Goal: Book appointment/travel/reservation

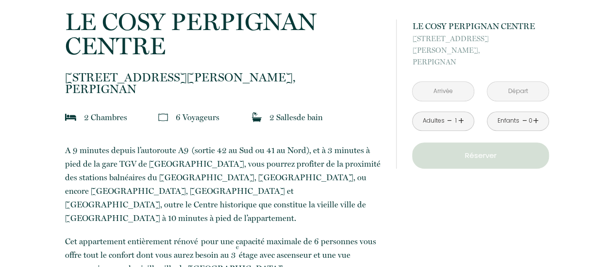
scroll to position [233, 0]
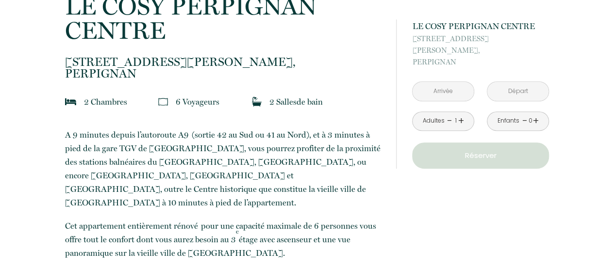
drag, startPoint x: 620, startPoint y: 25, endPoint x: 621, endPoint y: 50, distance: 25.3
click at [457, 82] on input "text" at bounding box center [443, 91] width 61 height 19
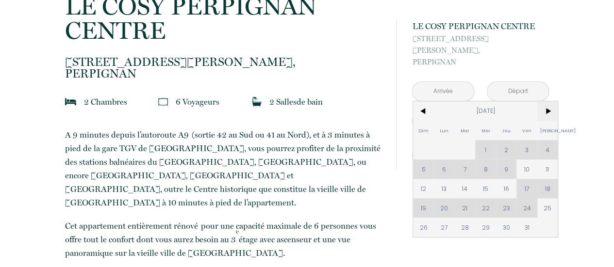
click at [546, 101] on span ">" at bounding box center [547, 110] width 21 height 19
click at [551, 102] on span ">" at bounding box center [547, 110] width 21 height 19
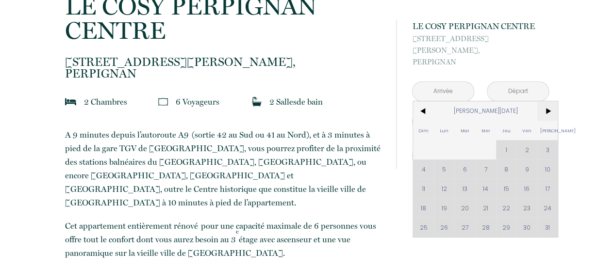
click at [551, 102] on span ">" at bounding box center [547, 110] width 21 height 19
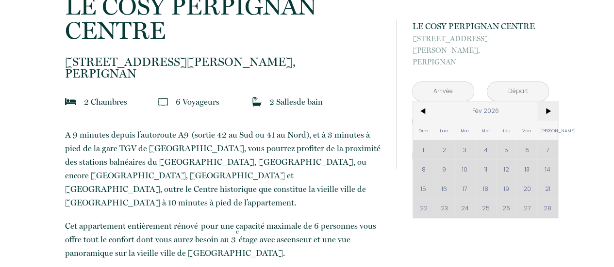
click at [551, 102] on span ">" at bounding box center [547, 110] width 21 height 19
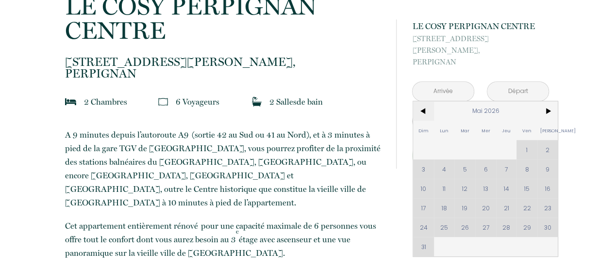
click at [419, 101] on span "<" at bounding box center [423, 110] width 21 height 19
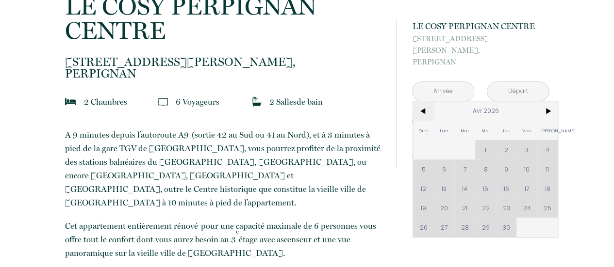
click at [419, 101] on span "<" at bounding box center [423, 110] width 21 height 19
click at [444, 137] on div "Dim Lun Mar Mer Jeu Ven Sam 1 2 3 4 5 6 7 8 9 10 11 12 13 14 15 16 17 18 19 20 …" at bounding box center [485, 169] width 145 height 136
click at [442, 138] on div "Dim Lun Mar Mer Jeu Ven Sam 1 2 3 4 5 6 7 8 9 10 11 12 13 14 15 16 17 18 19 20 …" at bounding box center [485, 169] width 145 height 136
click at [467, 137] on div "Dim Lun Mar Mer Jeu Ven Sam 1 2 3 4 5 6 7 8 9 10 11 12 13 14 15 16 17 18 19 20 …" at bounding box center [485, 169] width 145 height 136
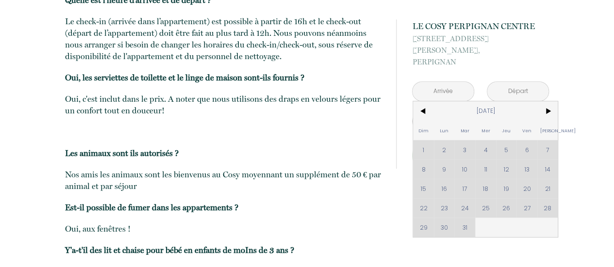
scroll to position [2086, 0]
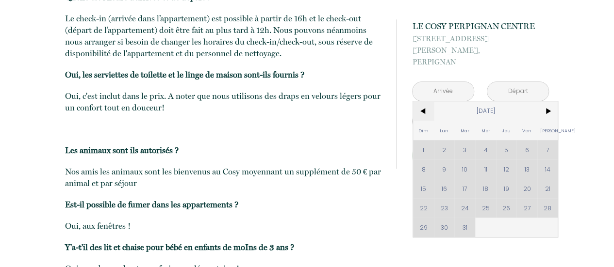
click at [427, 101] on span "<" at bounding box center [423, 110] width 21 height 19
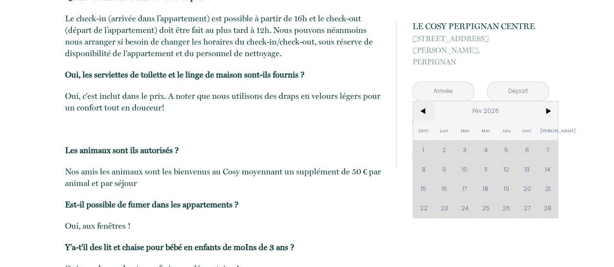
click at [427, 101] on span "<" at bounding box center [423, 110] width 21 height 19
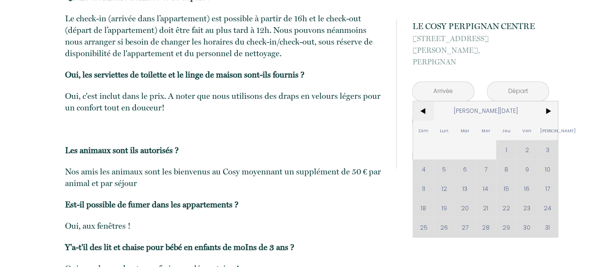
click at [427, 101] on span "<" at bounding box center [423, 110] width 21 height 19
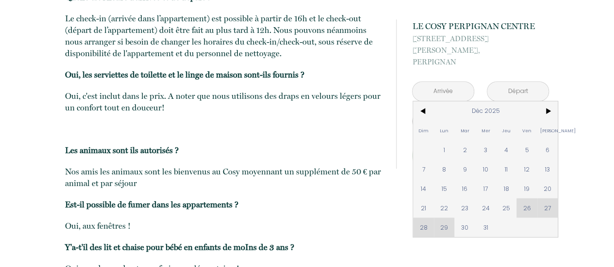
click at [462, 160] on span "9" at bounding box center [464, 169] width 21 height 19
click at [486, 156] on button "Réserver" at bounding box center [480, 156] width 137 height 26
type input "[DATE]"
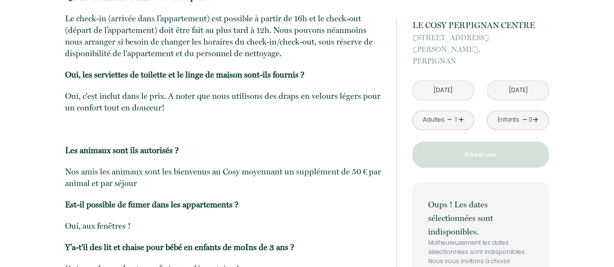
click at [450, 81] on input "[DATE]" at bounding box center [443, 90] width 61 height 19
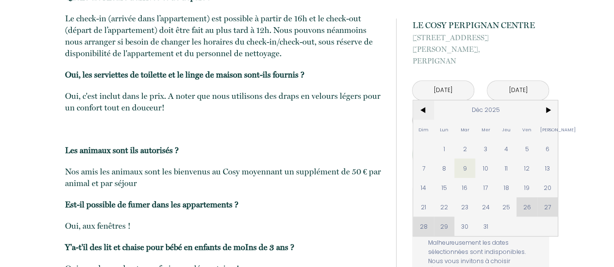
click at [426, 100] on span "<" at bounding box center [423, 109] width 21 height 19
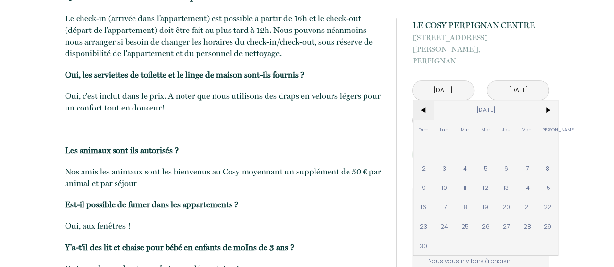
click at [426, 100] on span "<" at bounding box center [423, 109] width 21 height 19
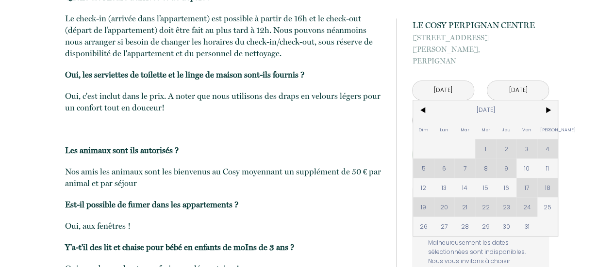
click at [525, 146] on div "Dim Lun Mar Mer Jeu Ven Sam 1 2 3 4 5 6 7 8 9 10 11 12 13 14 15 16 17 18 19 20 …" at bounding box center [485, 168] width 145 height 136
click at [551, 145] on div "Dim Lun Mar Mer Jeu Ven Sam 1 2 3 4 5 6 7 8 9 10 11 12 13 14 15 16 17 18 19 20 …" at bounding box center [485, 168] width 145 height 136
click at [525, 159] on span "10" at bounding box center [527, 168] width 21 height 19
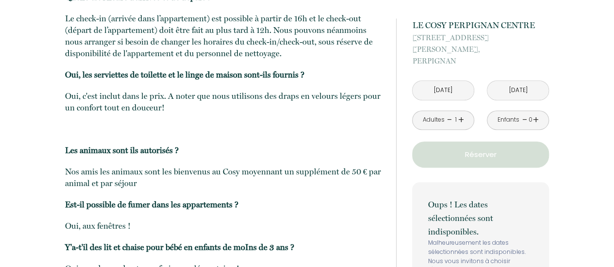
type input "[DATE]"
click at [513, 81] on input "[DATE]" at bounding box center [517, 90] width 61 height 19
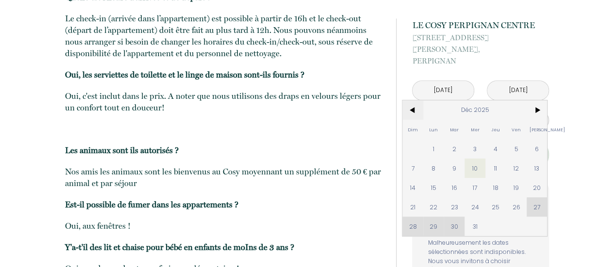
click at [412, 100] on span "<" at bounding box center [412, 109] width 21 height 19
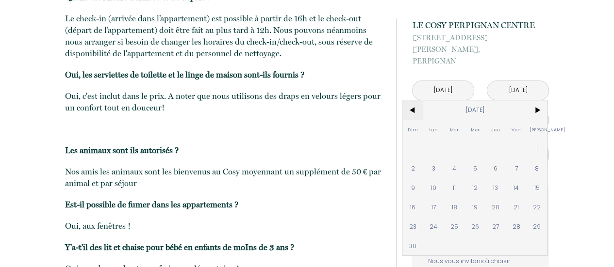
click at [412, 100] on span "<" at bounding box center [412, 109] width 21 height 19
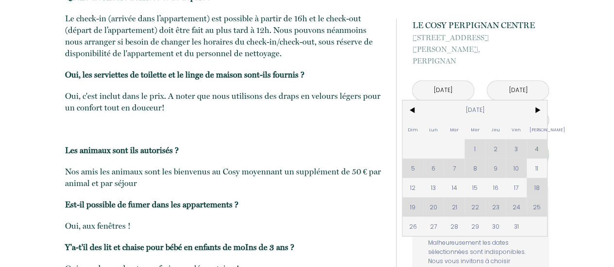
click at [409, 178] on span "12" at bounding box center [412, 187] width 21 height 19
type input "[DATE]"
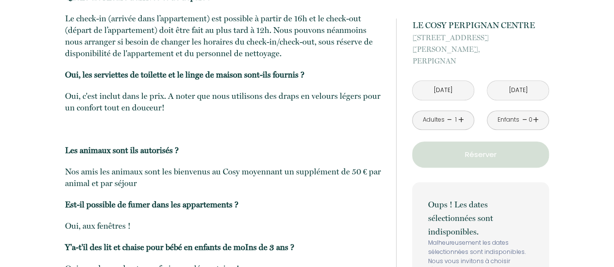
click at [488, 149] on p "Réserver" at bounding box center [481, 155] width 130 height 12
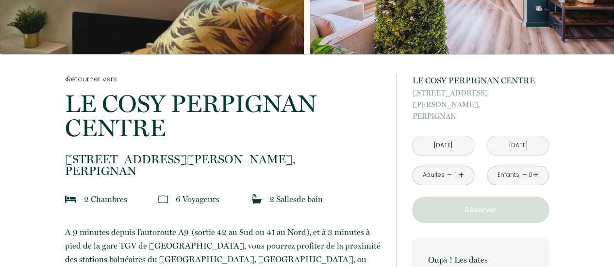
scroll to position [0, 0]
